Goal: Task Accomplishment & Management: Complete application form

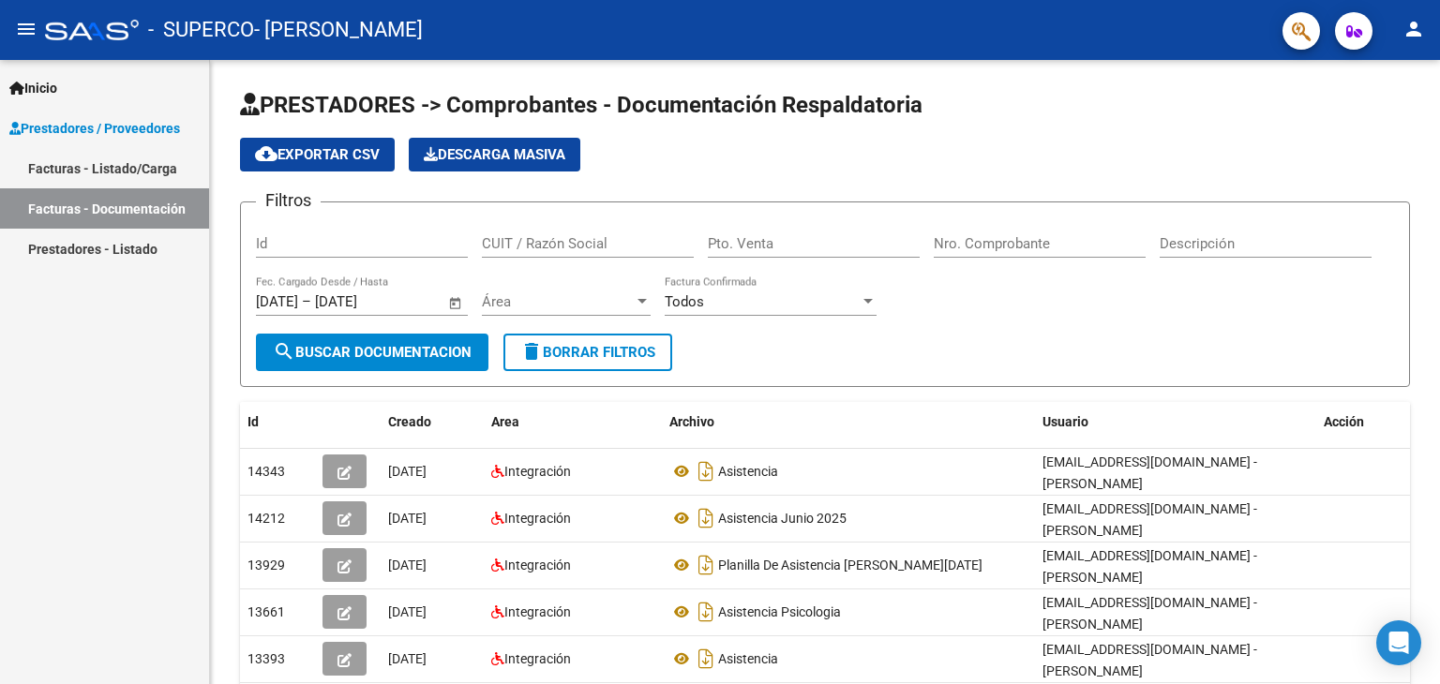
click at [121, 159] on link "Facturas - Listado/Carga" at bounding box center [104, 168] width 209 height 40
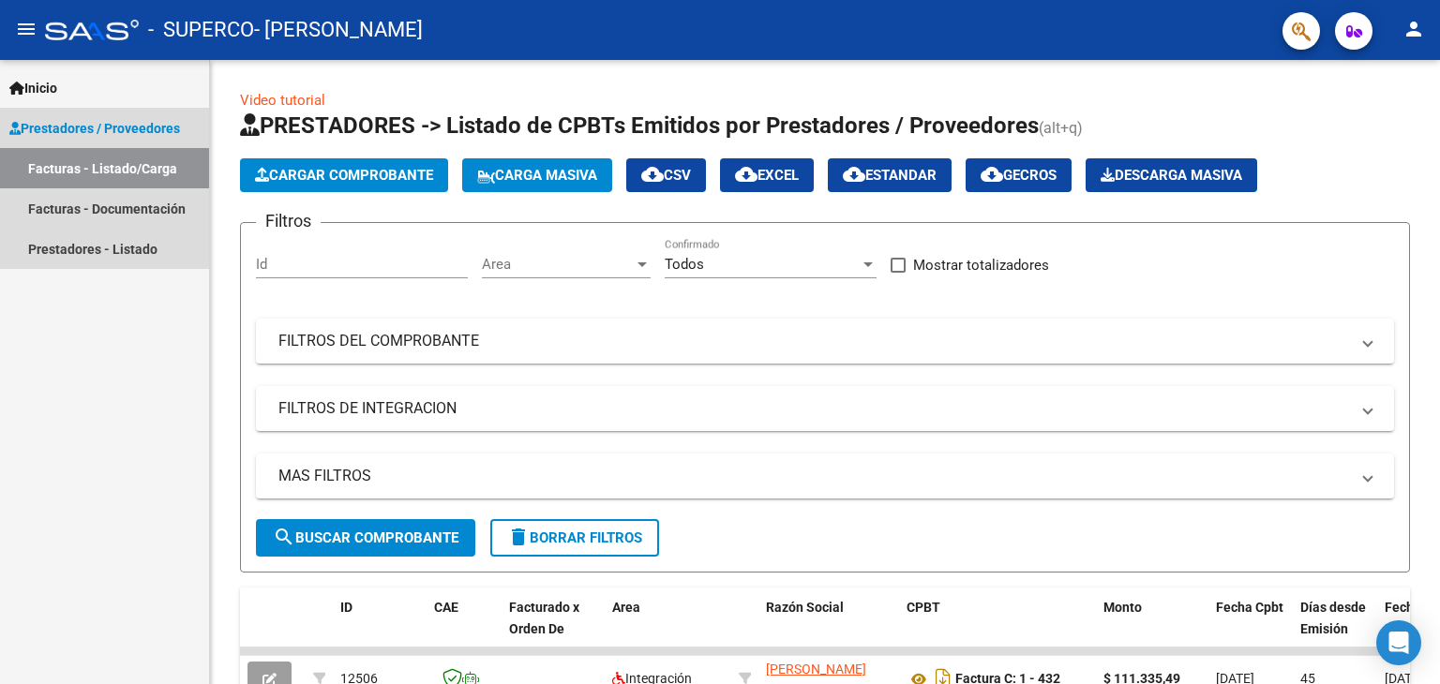
click at [128, 122] on span "Prestadores / Proveedores" at bounding box center [94, 128] width 171 height 21
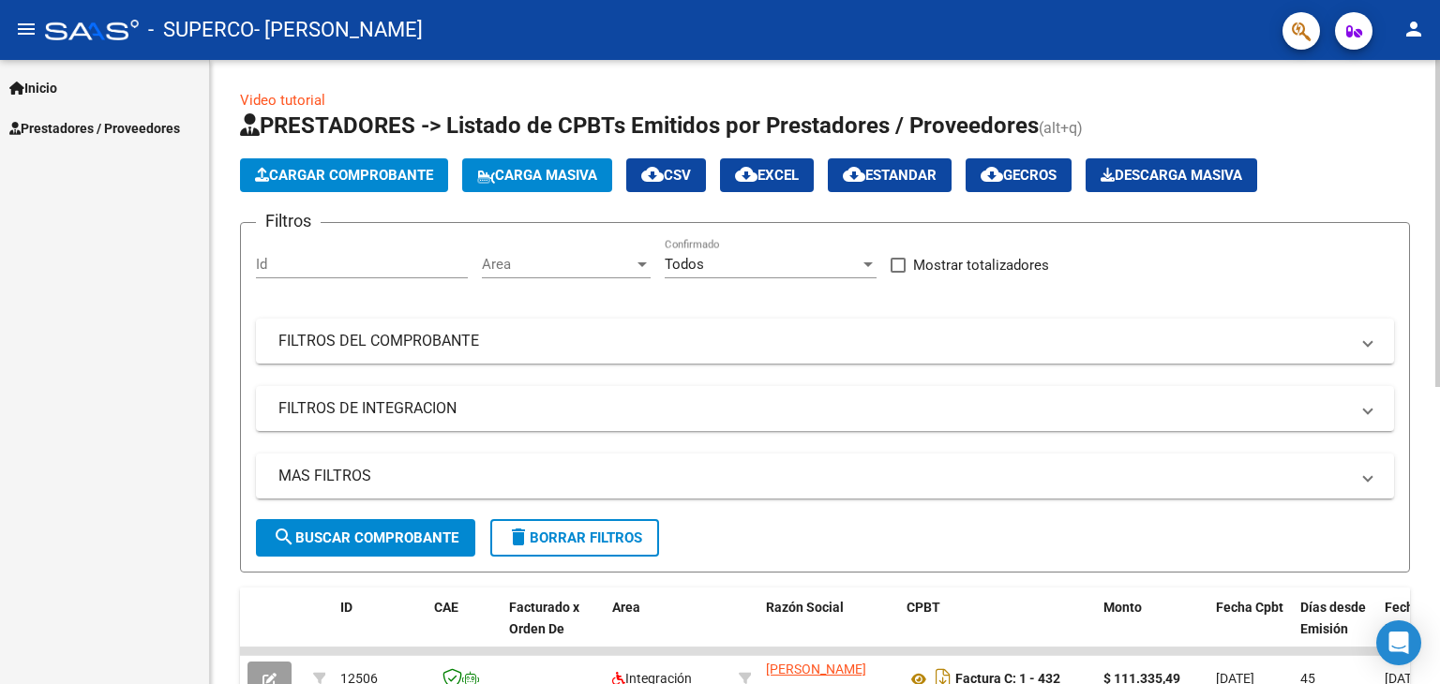
click at [347, 171] on span "Cargar Comprobante" at bounding box center [344, 175] width 178 height 17
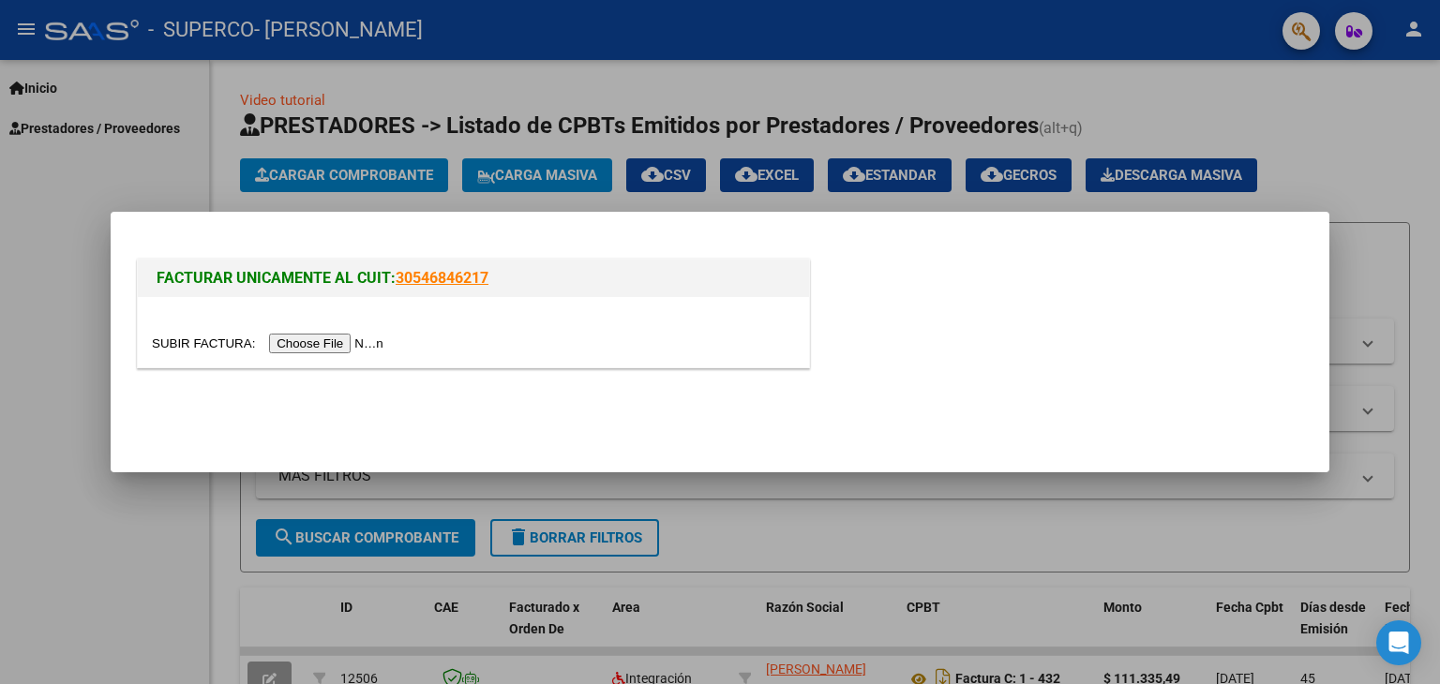
click at [298, 339] on input "file" at bounding box center [270, 344] width 237 height 20
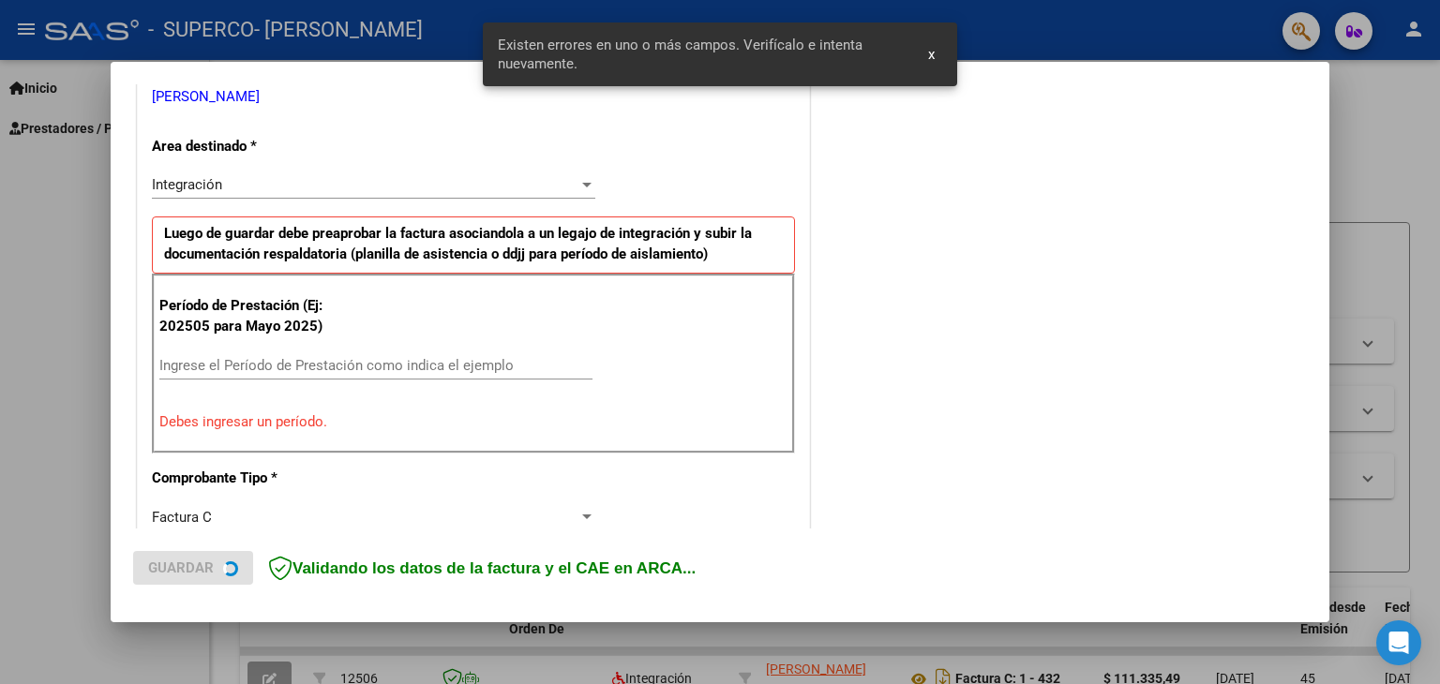
scroll to position [394, 0]
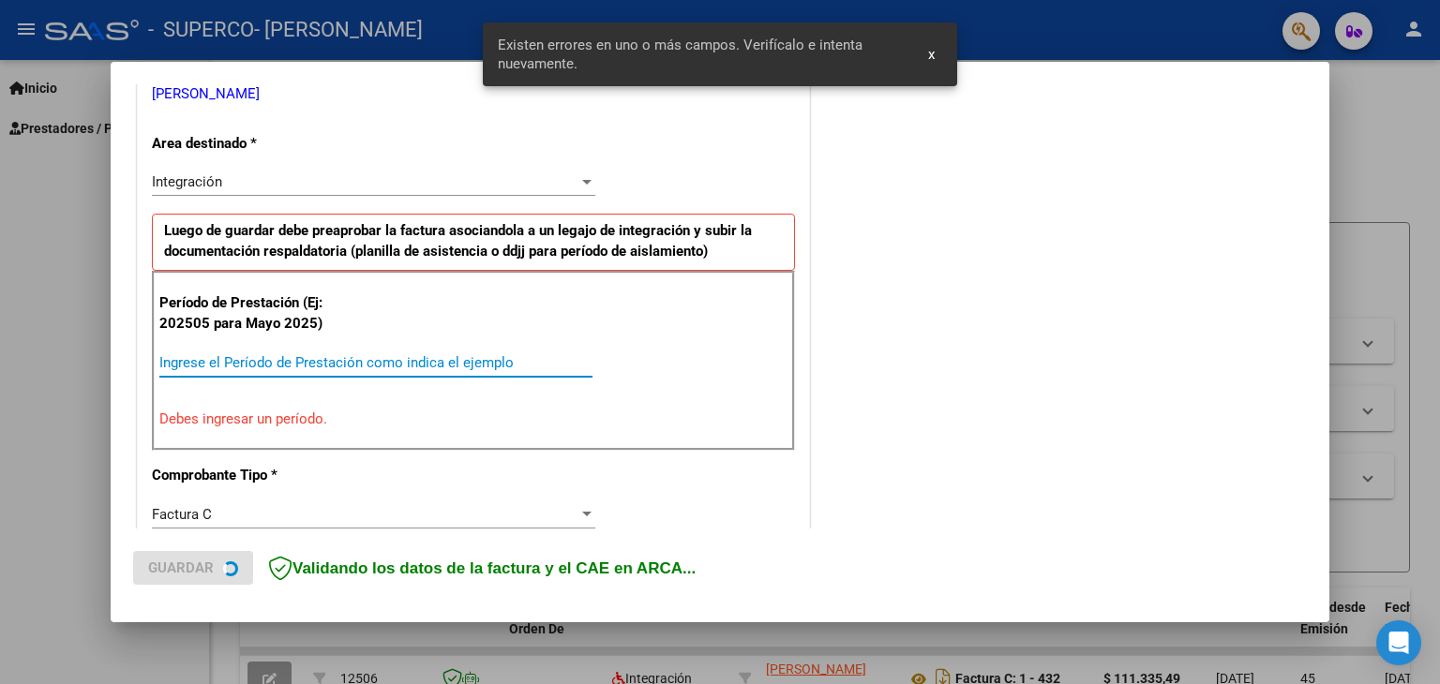
click at [237, 354] on input "Ingrese el Período de Prestación como indica el ejemplo" at bounding box center [375, 362] width 433 height 17
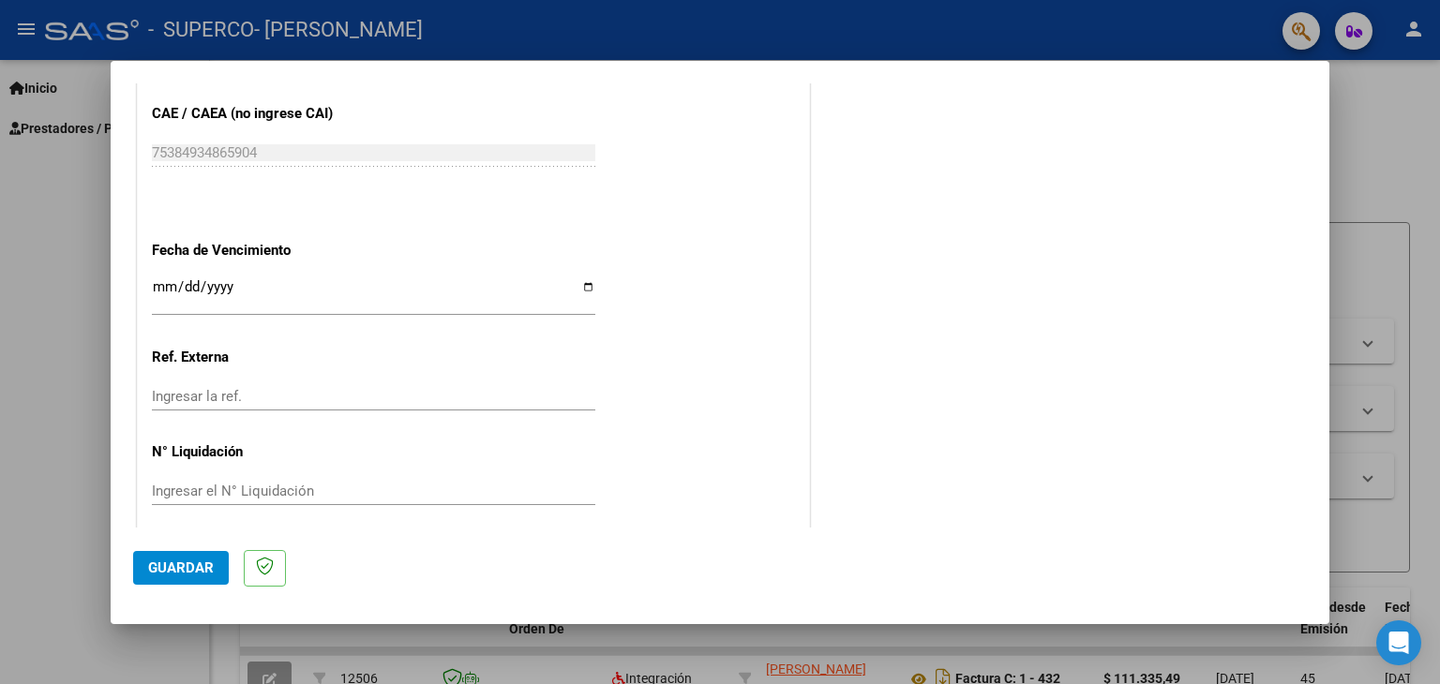
scroll to position [1203, 0]
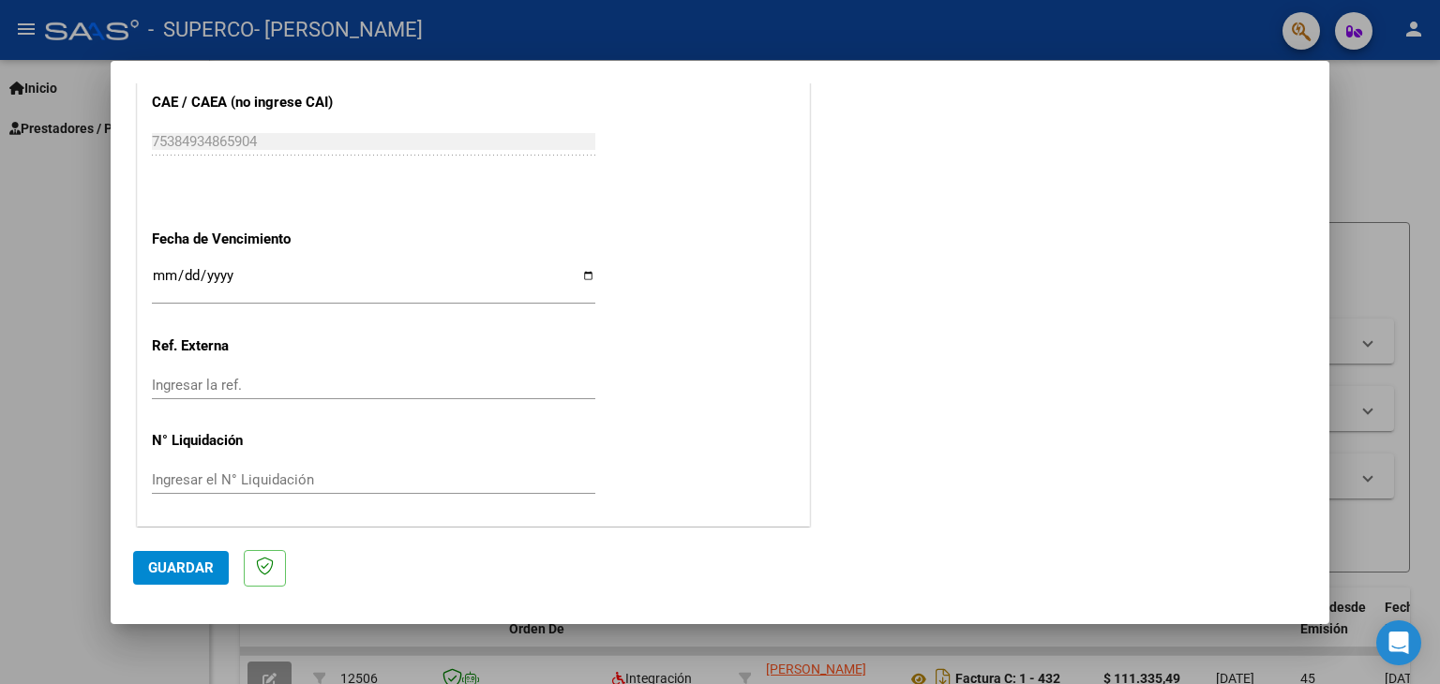
type input "202508"
click at [195, 565] on span "Guardar" at bounding box center [181, 568] width 66 height 17
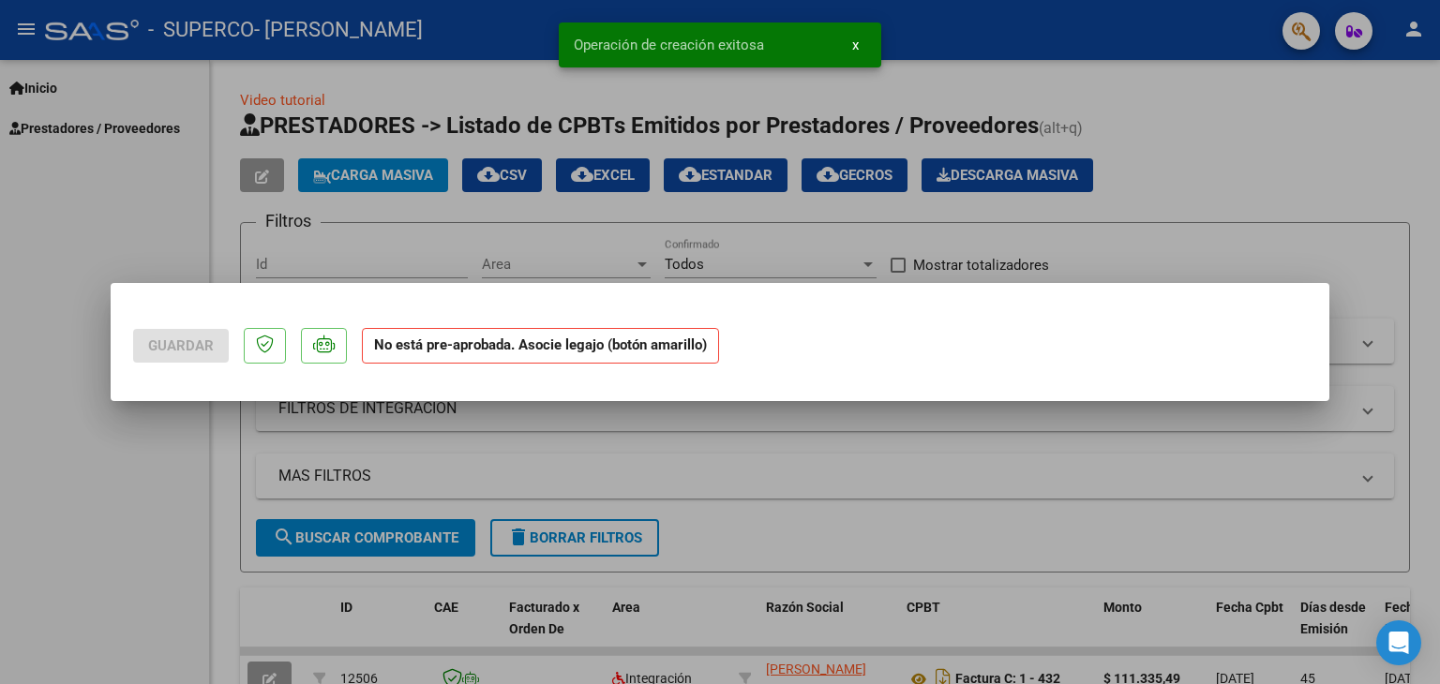
scroll to position [0, 0]
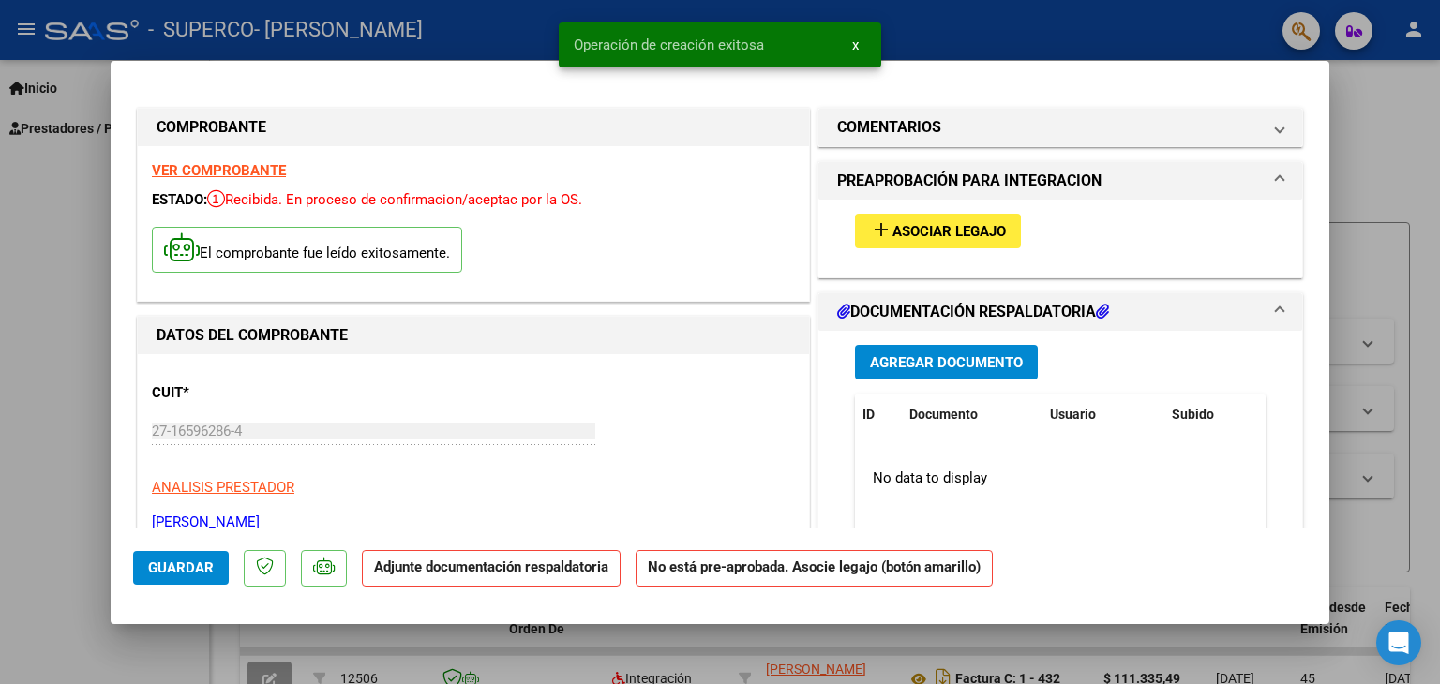
click at [938, 224] on span "Asociar Legajo" at bounding box center [949, 231] width 113 height 17
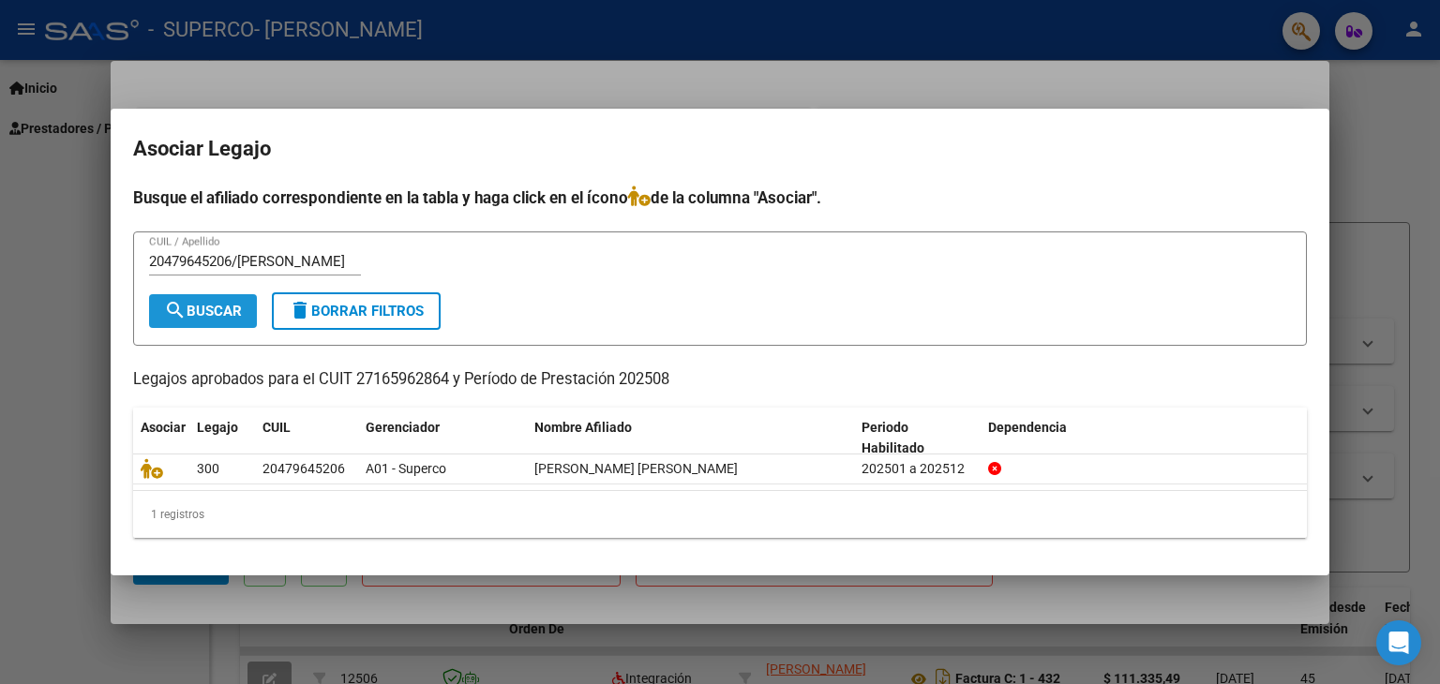
click at [215, 301] on button "search Buscar" at bounding box center [203, 311] width 108 height 34
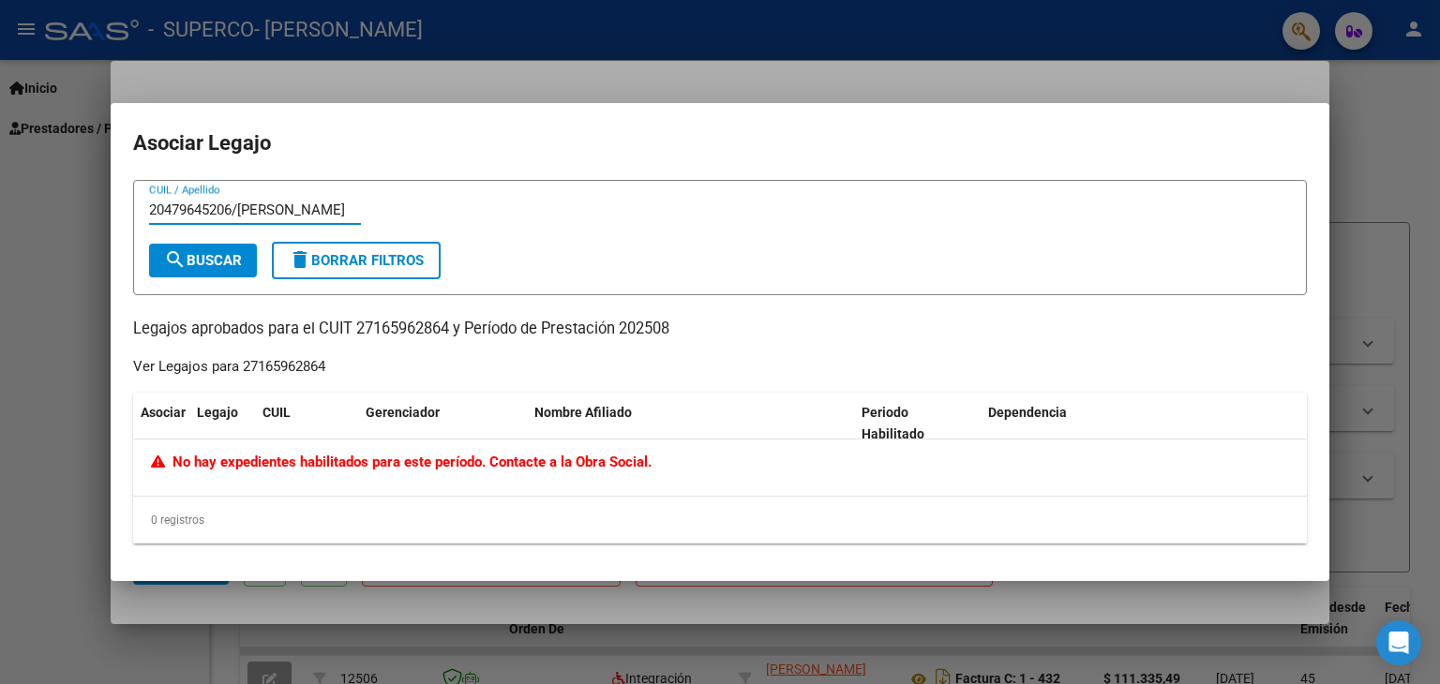
click at [296, 207] on input "20479645206/[PERSON_NAME]" at bounding box center [255, 210] width 212 height 17
type input "2"
click at [191, 361] on div "Ver Legajos para 27165962864" at bounding box center [229, 367] width 192 height 22
click at [176, 212] on input "CUIL / Apellido" at bounding box center [255, 210] width 212 height 17
click at [284, 127] on h2 "Asociar Legajo" at bounding box center [720, 144] width 1174 height 36
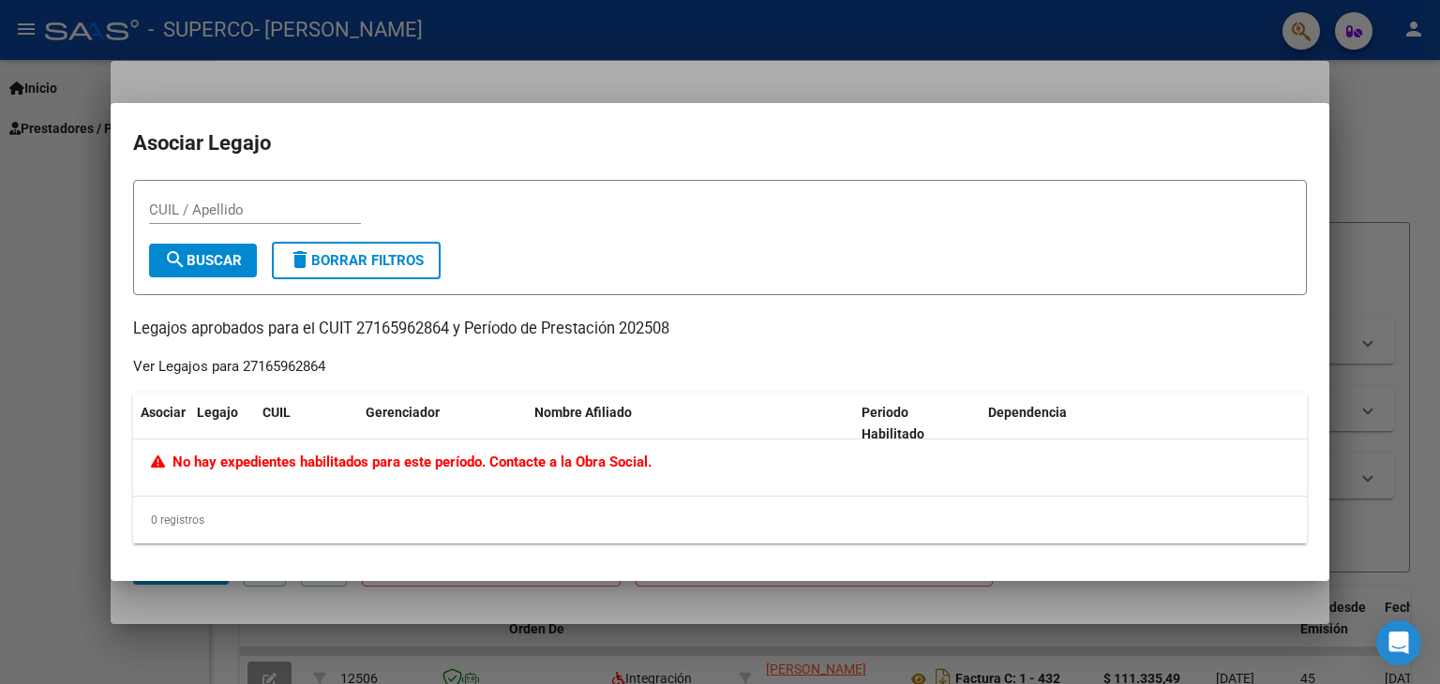
click at [188, 482] on div "No hay expedientes habilitados para este período. Contacte a la Obra Social." at bounding box center [720, 468] width 1174 height 56
click at [158, 204] on input "CUIL / Apellido" at bounding box center [255, 210] width 212 height 17
click at [326, 257] on span "delete Borrar Filtros" at bounding box center [356, 260] width 135 height 17
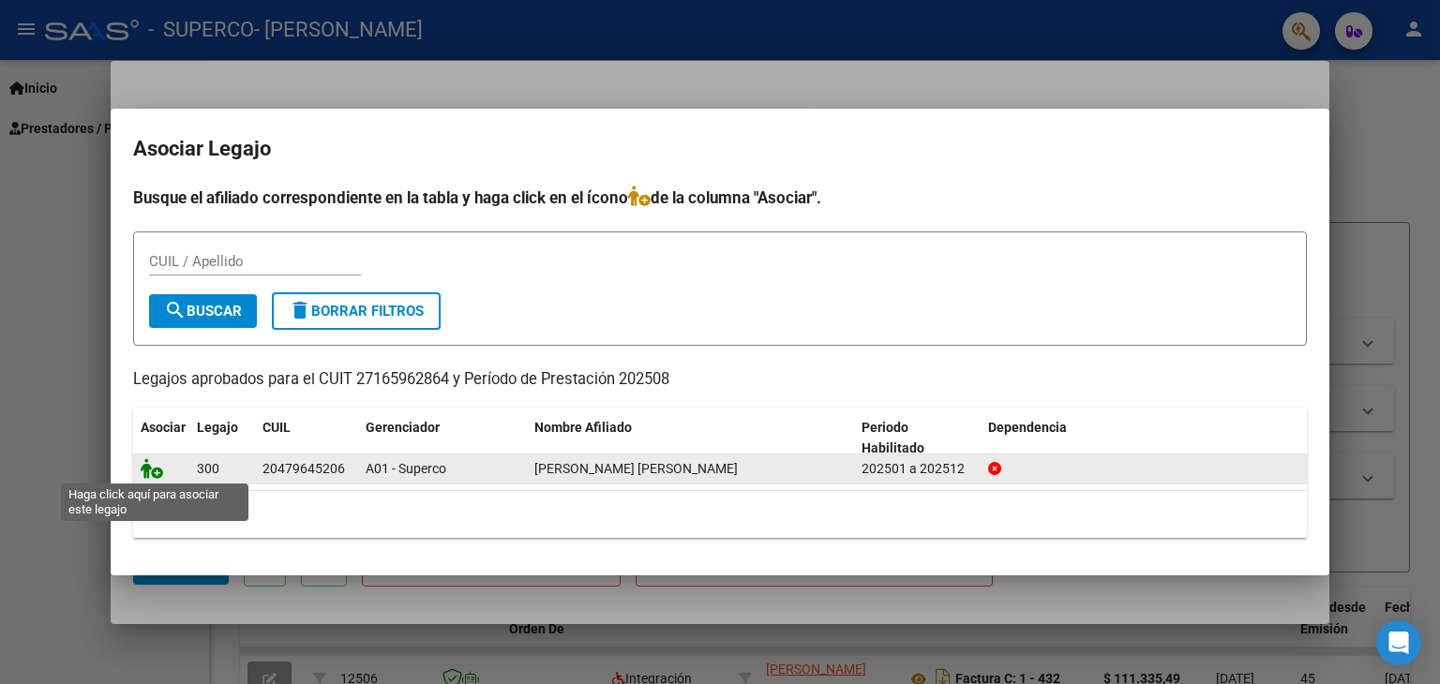
click at [152, 466] on icon at bounding box center [152, 468] width 23 height 21
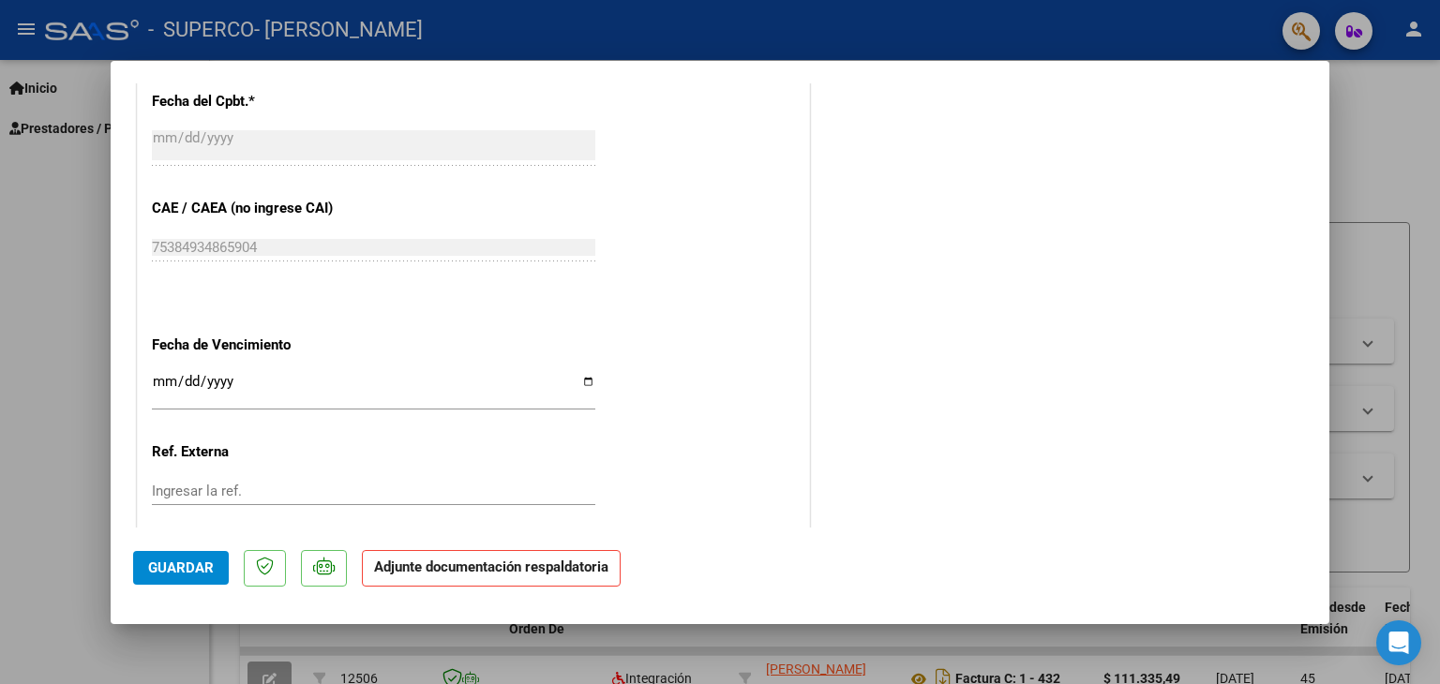
scroll to position [1231, 0]
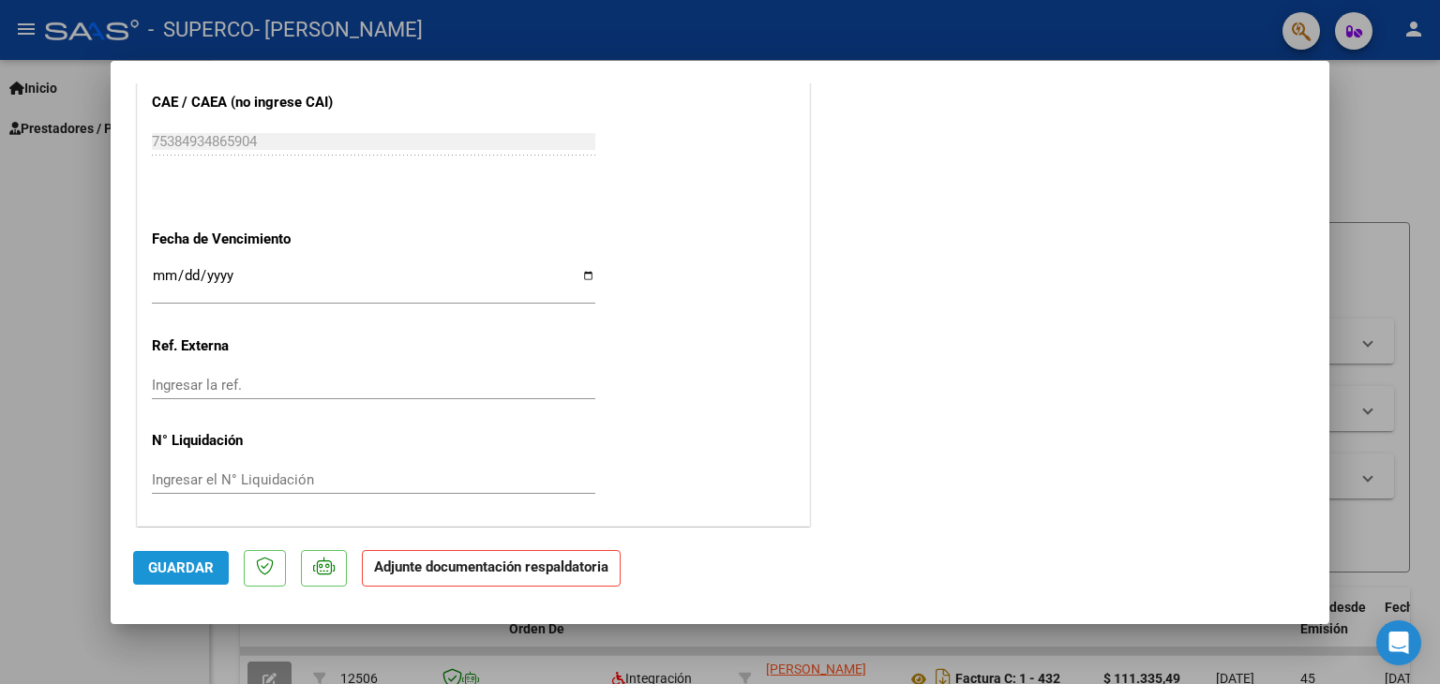
click at [199, 568] on span "Guardar" at bounding box center [181, 568] width 66 height 17
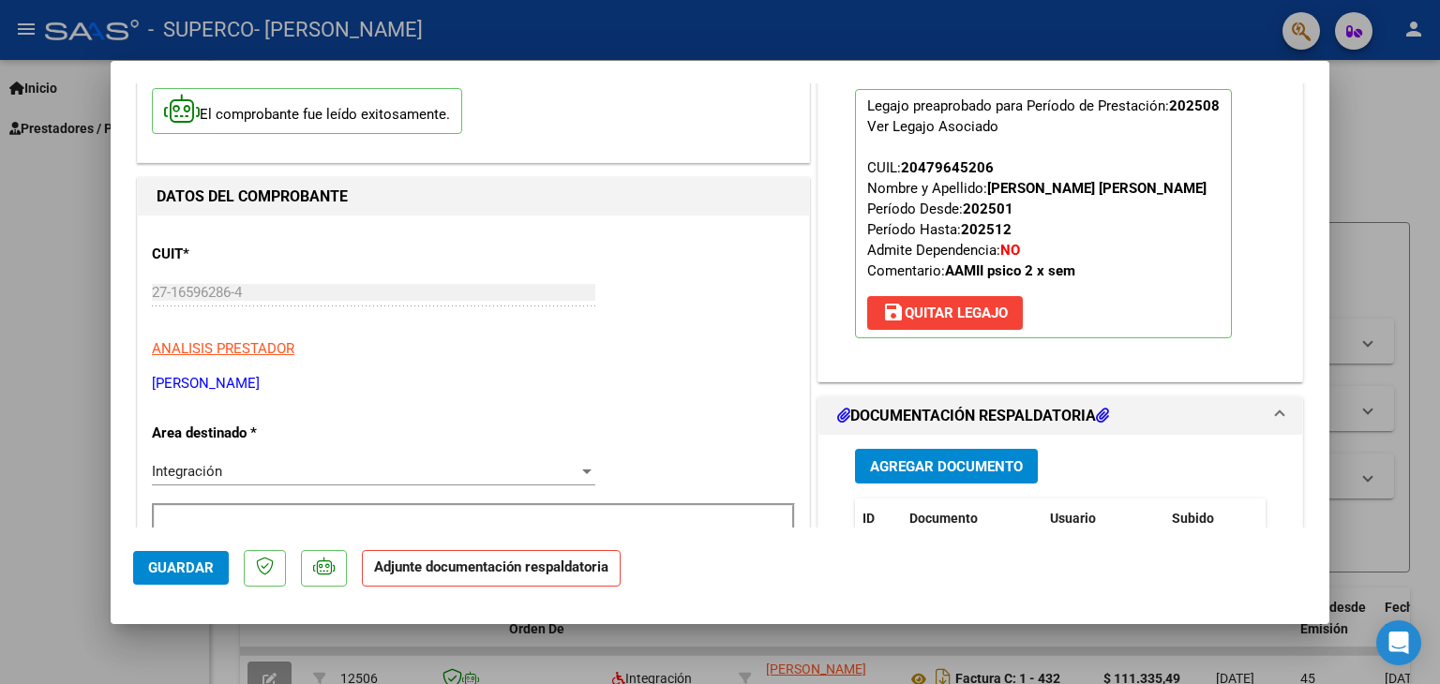
scroll to position [0, 0]
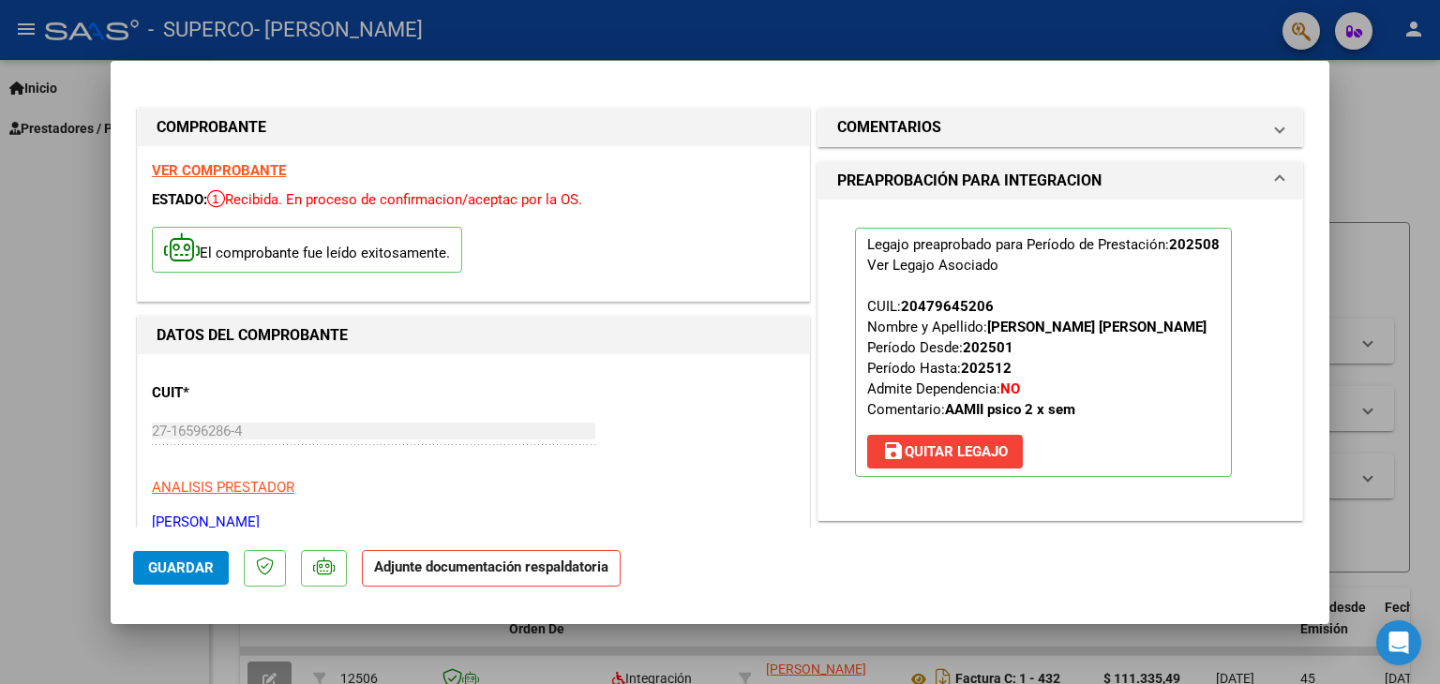
click at [77, 212] on div at bounding box center [720, 342] width 1440 height 684
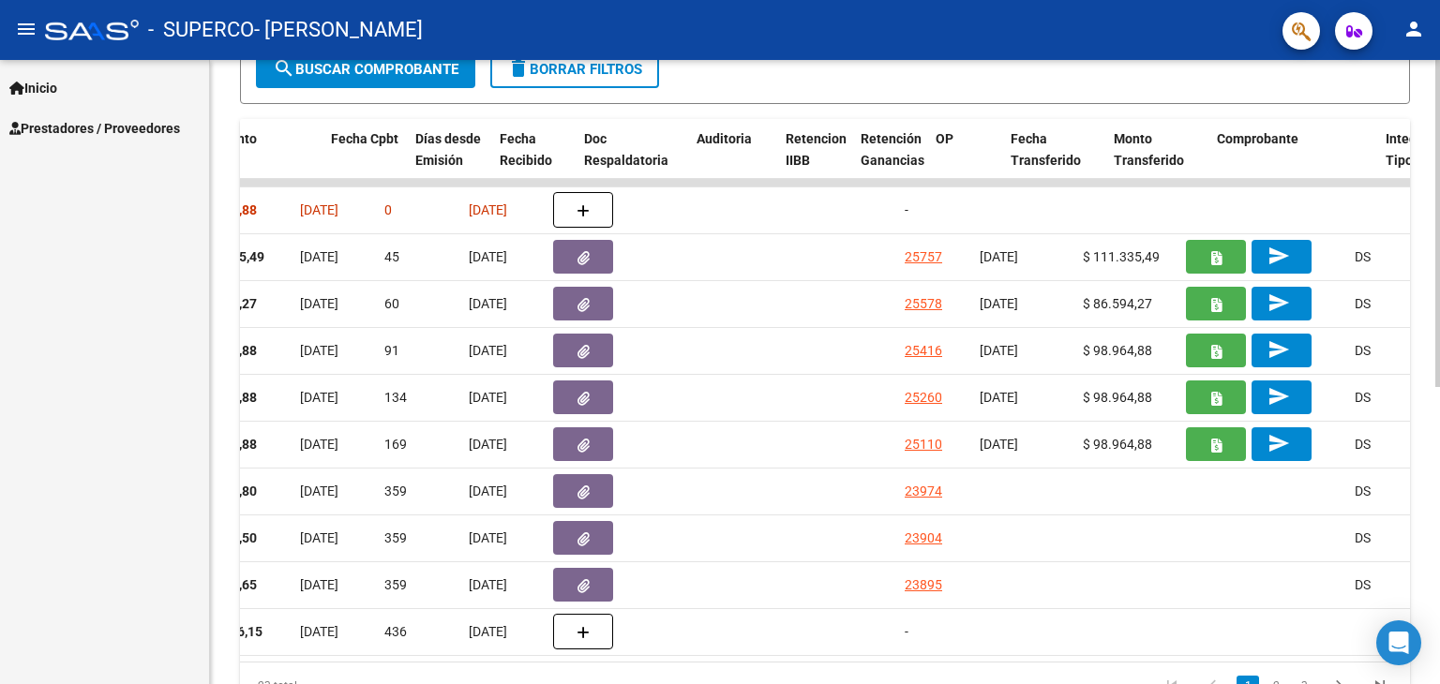
scroll to position [0, 885]
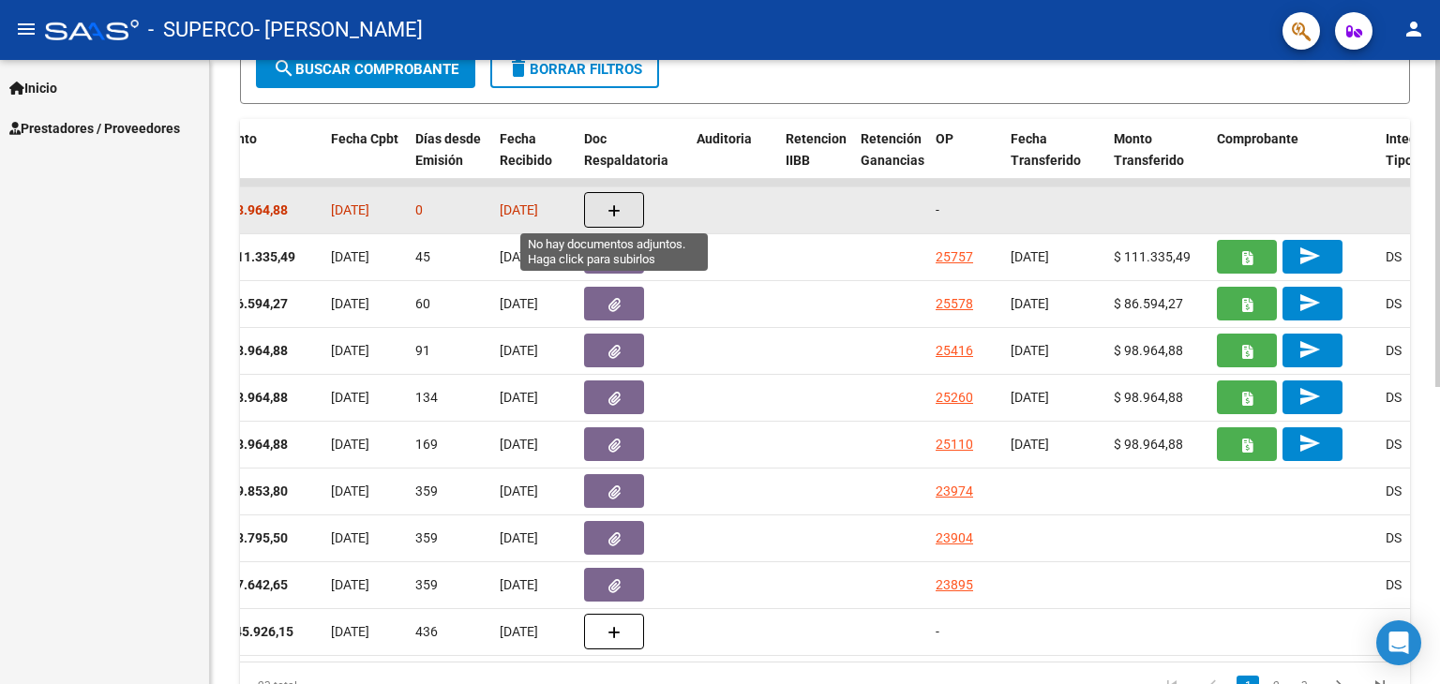
click at [613, 202] on span "button" at bounding box center [614, 210] width 13 height 17
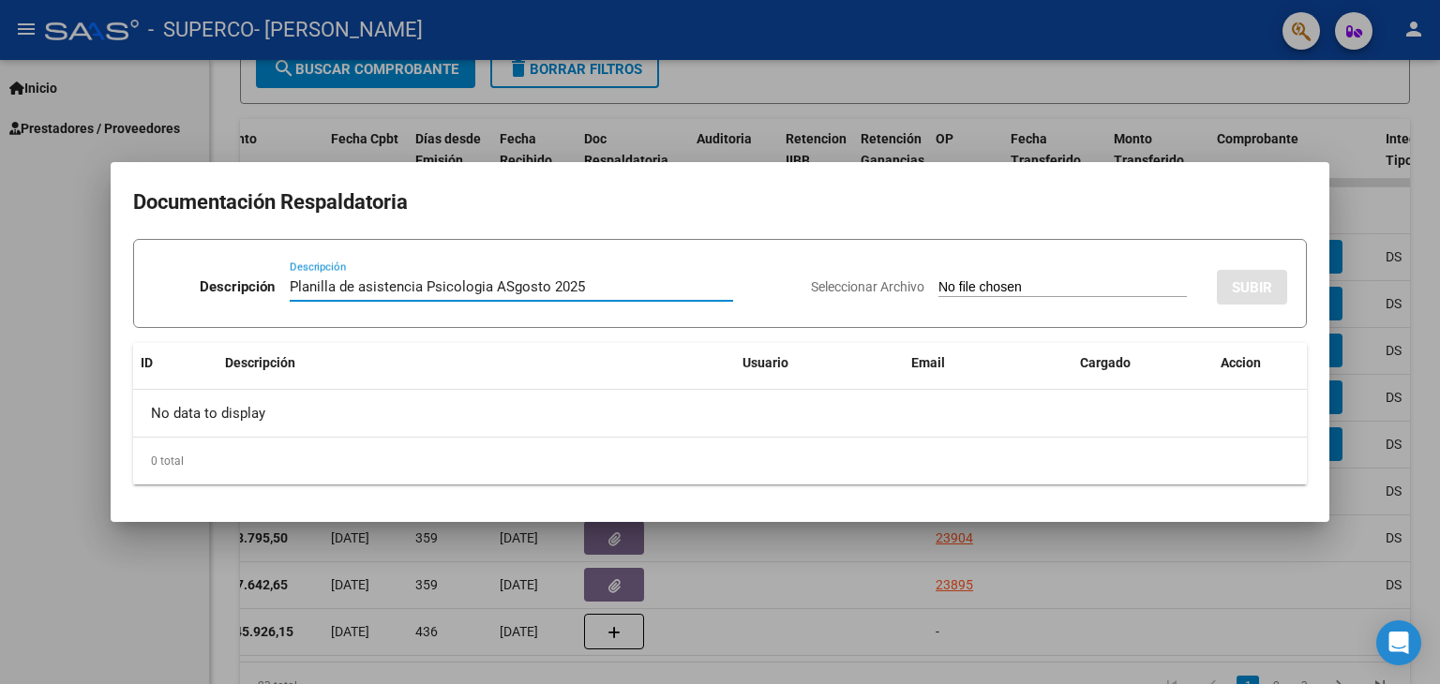
click at [510, 292] on input "Planilla de asistencia Psicologia ASgosto 2025" at bounding box center [511, 286] width 443 height 17
type input "Planilla de asistencia Psicologia [DATE]"
click at [978, 279] on input "Seleccionar Archivo" at bounding box center [1062, 288] width 248 height 18
type input "C:\fakepath\Asistencia [PERSON_NAME][DATE].jpeg"
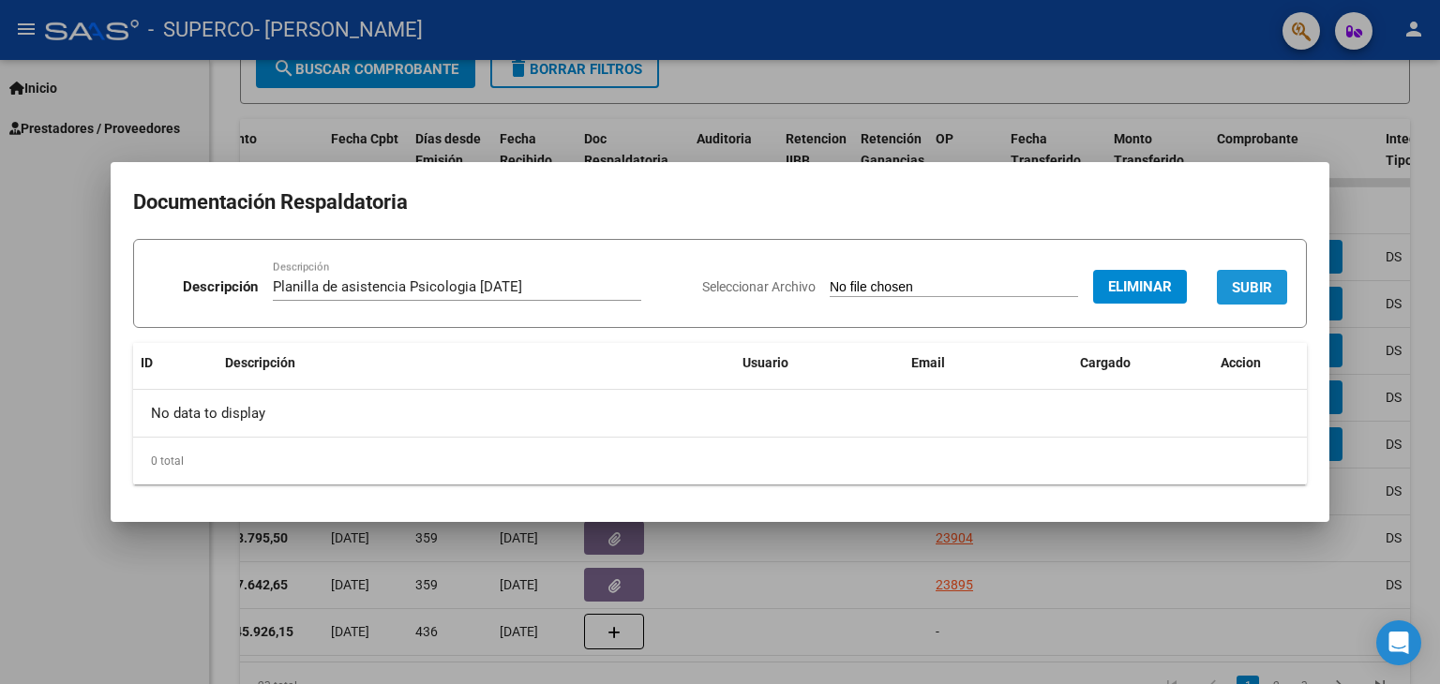
click at [1255, 278] on span "SUBIR" at bounding box center [1252, 286] width 40 height 17
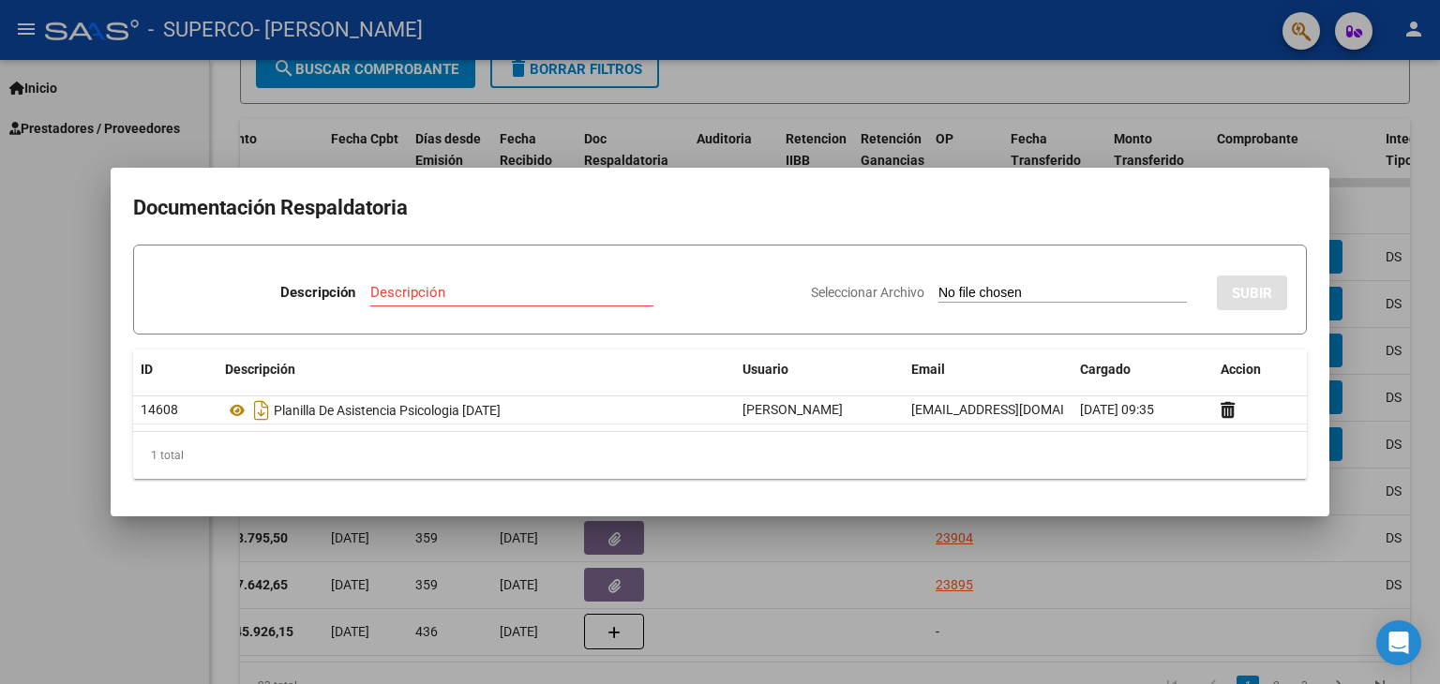
click at [38, 372] on div at bounding box center [720, 342] width 1440 height 684
